Goal: Task Accomplishment & Management: Manage account settings

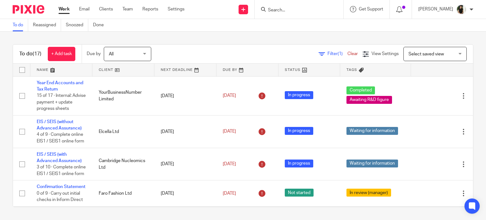
click at [460, 9] on img at bounding box center [461, 9] width 10 height 10
click at [447, 28] on li "My profile" at bounding box center [449, 25] width 42 height 9
click at [450, 25] on span "My profile" at bounding box center [447, 25] width 20 height 4
